Goal: Information Seeking & Learning: Learn about a topic

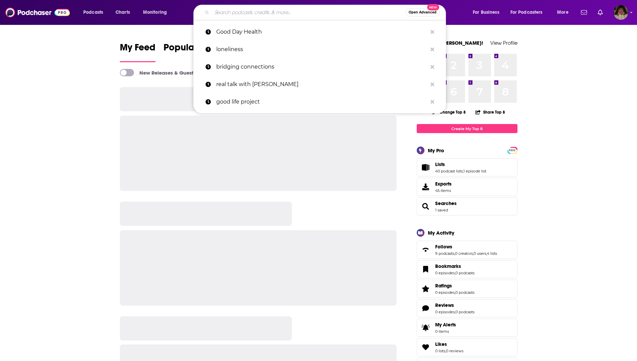
click at [294, 13] on input "Search podcasts, credits, & more..." at bounding box center [309, 12] width 194 height 11
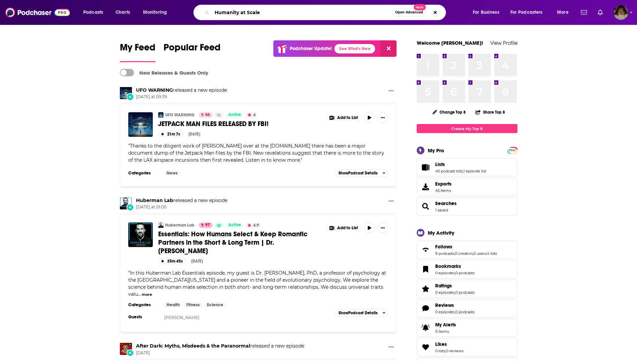
type input "Humanity at Scale"
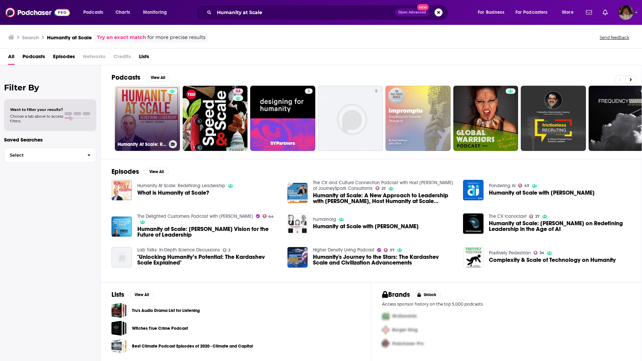
click at [140, 126] on link "Humanity At Scale: Redefining Leadership" at bounding box center [147, 118] width 65 height 65
